Goal: Task Accomplishment & Management: Complete application form

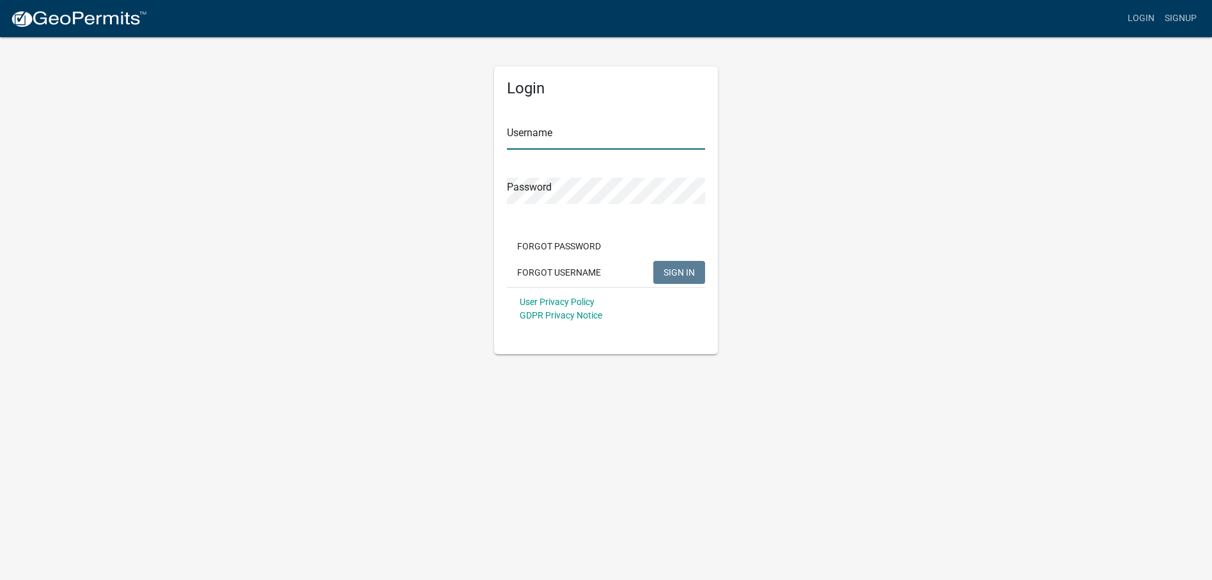
type input "Lightningxpressllc"
click at [688, 278] on button "SIGN IN" at bounding box center [679, 272] width 52 height 23
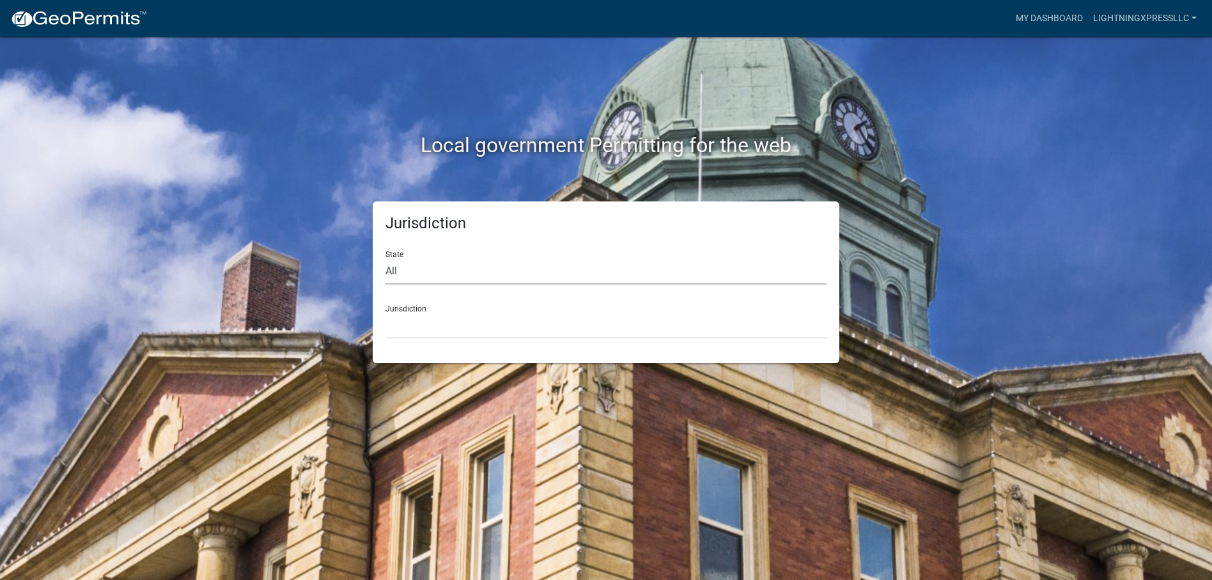
click at [416, 265] on select "All [US_STATE] [US_STATE] [US_STATE] [US_STATE] [US_STATE] [US_STATE] [US_STATE…" at bounding box center [605, 271] width 441 height 26
select select "[US_STATE]"
click at [385, 258] on select "All [US_STATE] [US_STATE] [US_STATE] [US_STATE] [US_STATE] [US_STATE] [US_STATE…" at bounding box center [605, 271] width 441 height 26
click at [449, 320] on select "[GEOGRAPHIC_DATA], [US_STATE][PERSON_NAME][GEOGRAPHIC_DATA], [US_STATE][PERSON_…" at bounding box center [605, 326] width 441 height 26
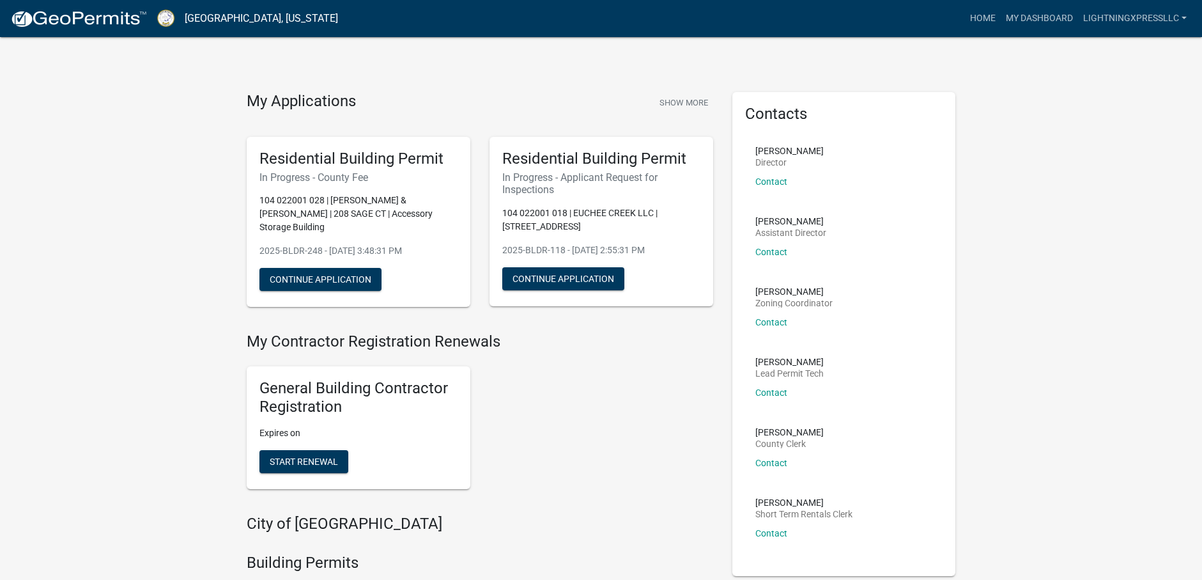
click at [352, 150] on h5 "Residential Building Permit" at bounding box center [358, 159] width 198 height 19
click at [352, 277] on button "Continue Application" at bounding box center [320, 279] width 122 height 23
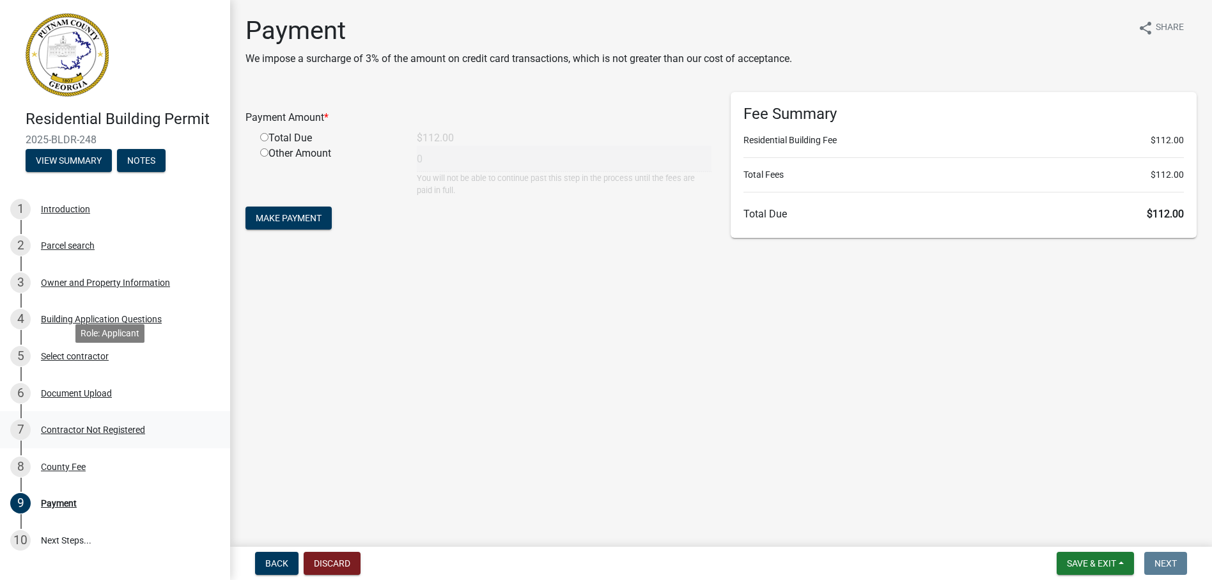
scroll to position [98, 0]
click at [1116, 562] on span "Save & Exit" at bounding box center [1091, 563] width 49 height 10
click at [1086, 532] on button "Save & Exit" at bounding box center [1083, 529] width 102 height 31
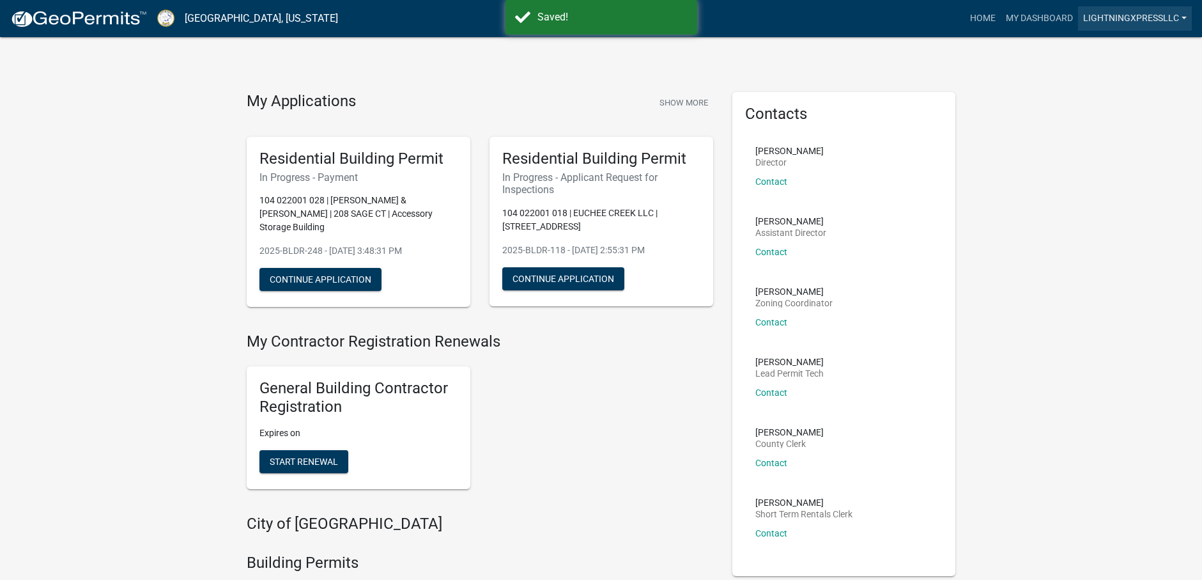
click at [1117, 14] on link "Lightningxpressllc" at bounding box center [1135, 18] width 114 height 24
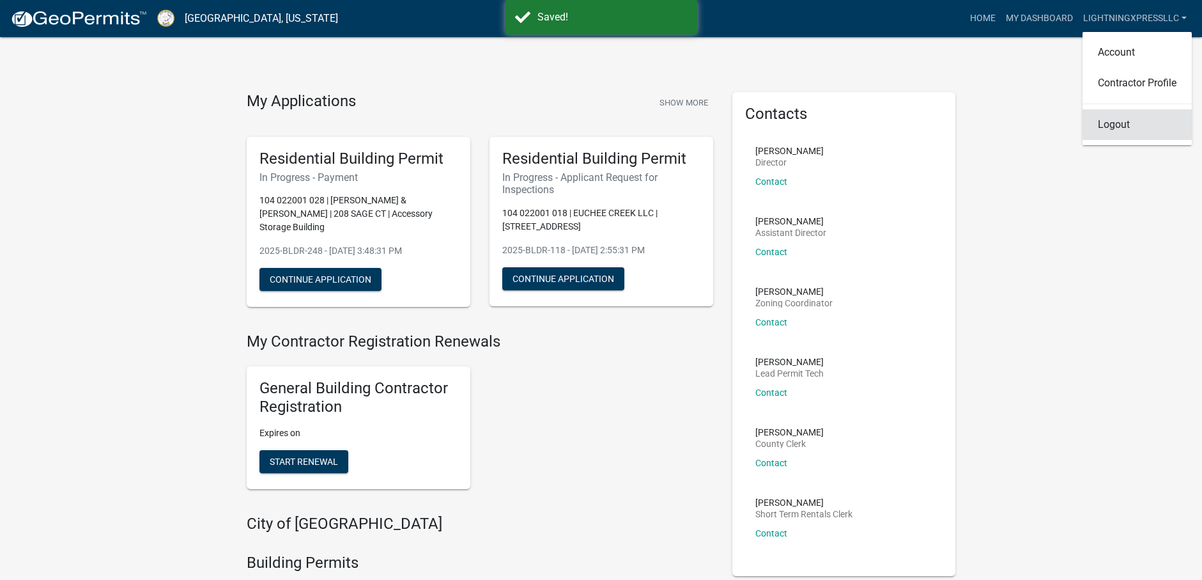
click at [1117, 128] on link "Logout" at bounding box center [1137, 124] width 109 height 31
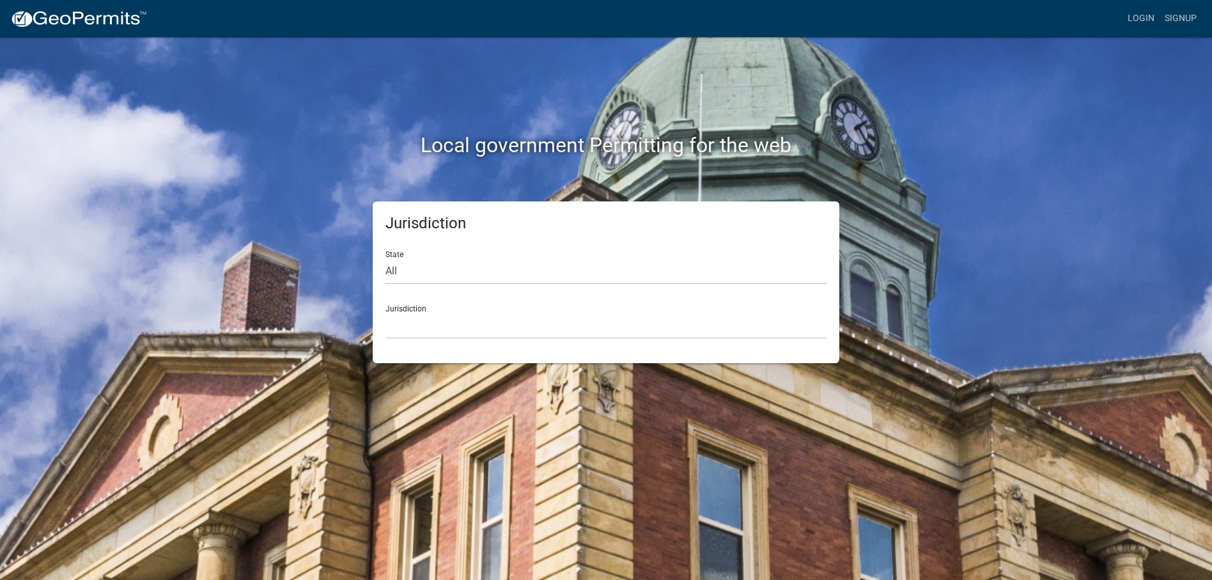
click at [559, 410] on div "Local government Permitting for the web Jurisdiction State All Colorado Georgia…" at bounding box center [606, 290] width 1212 height 580
click at [416, 263] on select "All [US_STATE] [US_STATE] [US_STATE] [US_STATE] [US_STATE] [US_STATE] [US_STATE…" at bounding box center [605, 271] width 441 height 26
select select "[US_STATE]"
click at [385, 258] on select "All [US_STATE] [US_STATE] [US_STATE] [US_STATE] [US_STATE] [US_STATE] [US_STATE…" at bounding box center [605, 271] width 441 height 26
drag, startPoint x: 413, startPoint y: 282, endPoint x: 422, endPoint y: 329, distance: 47.5
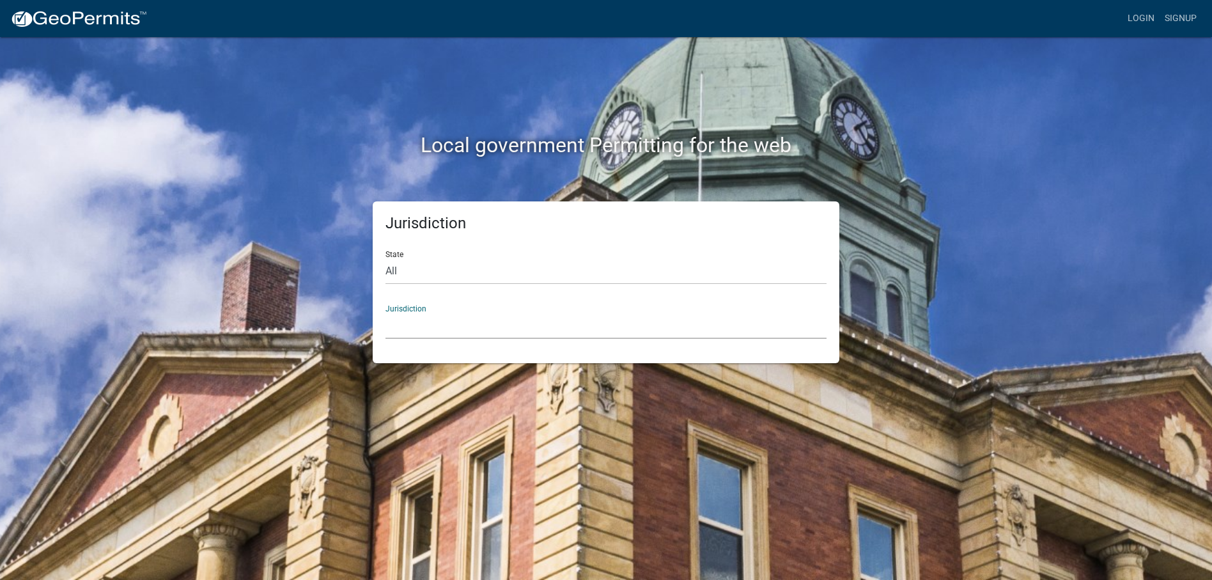
click at [422, 329] on select "[GEOGRAPHIC_DATA], [US_STATE][PERSON_NAME][GEOGRAPHIC_DATA], [US_STATE][PERSON_…" at bounding box center [605, 326] width 441 height 26
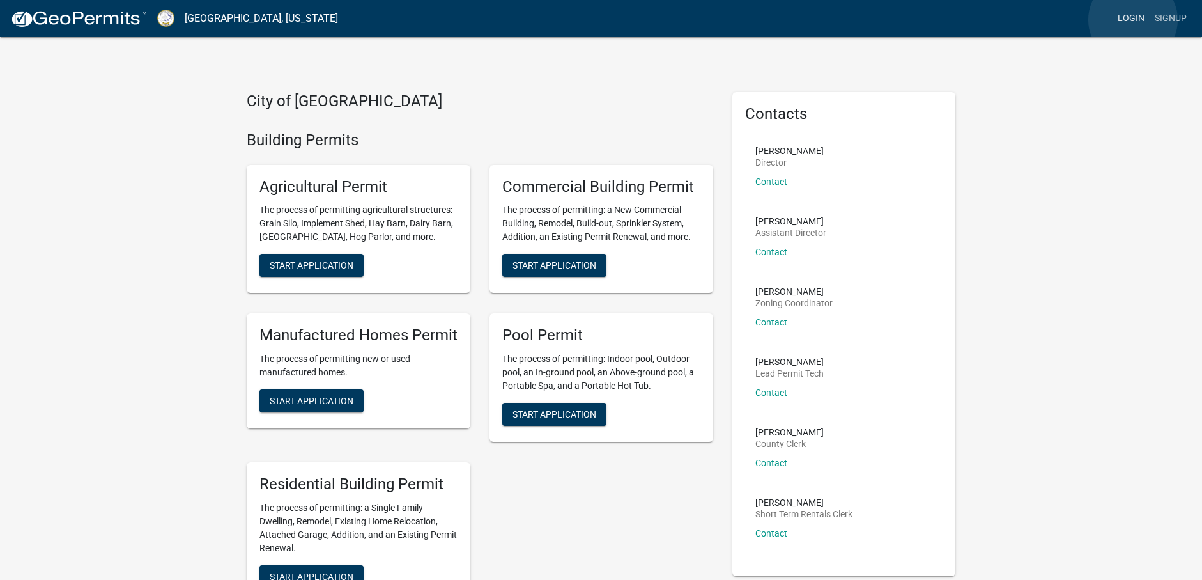
click at [1132, 20] on link "Login" at bounding box center [1131, 18] width 37 height 24
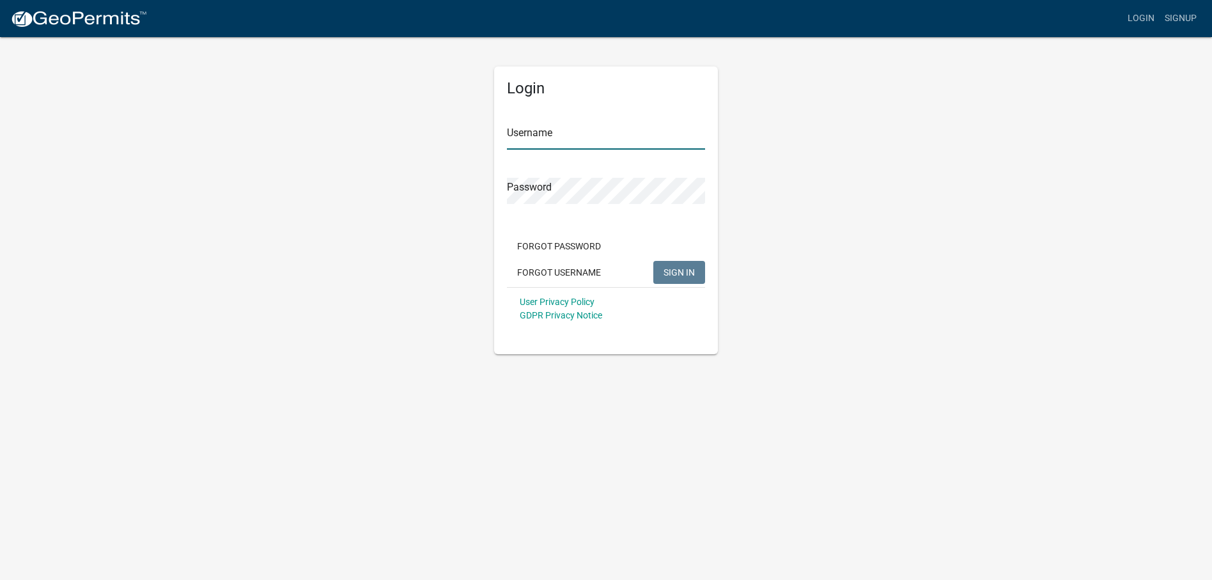
type input "Lightningxpressllc"
click at [678, 272] on span "SIGN IN" at bounding box center [678, 272] width 31 height 10
